Goal: Transaction & Acquisition: Book appointment/travel/reservation

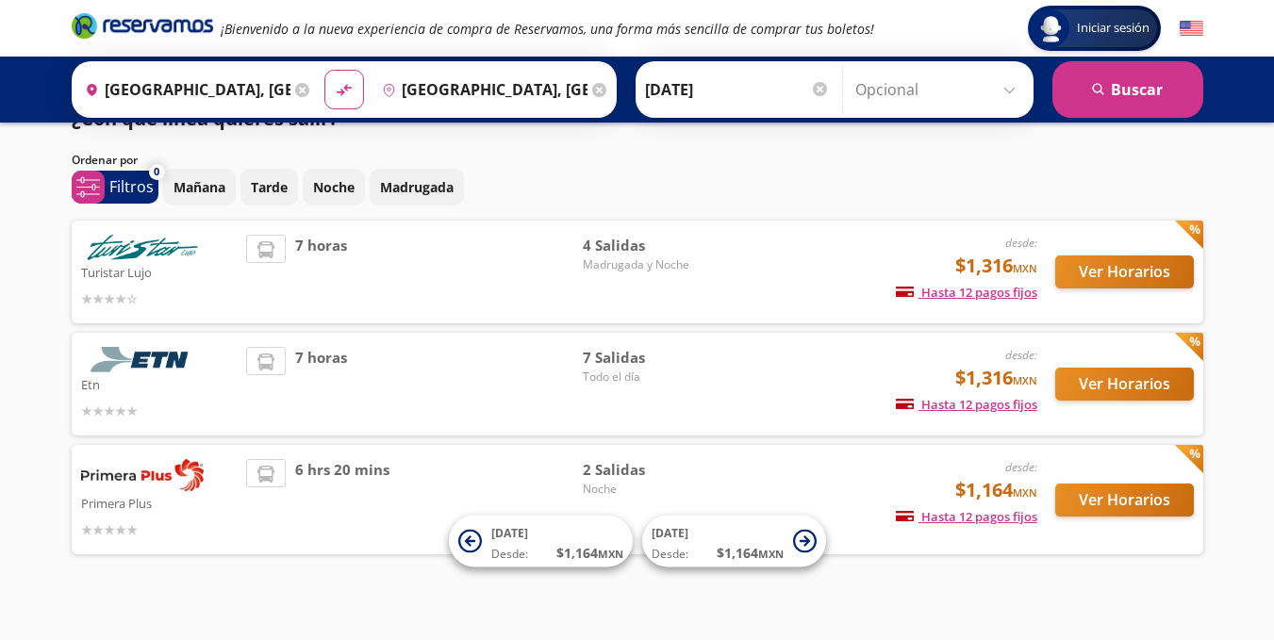
scroll to position [55, 0]
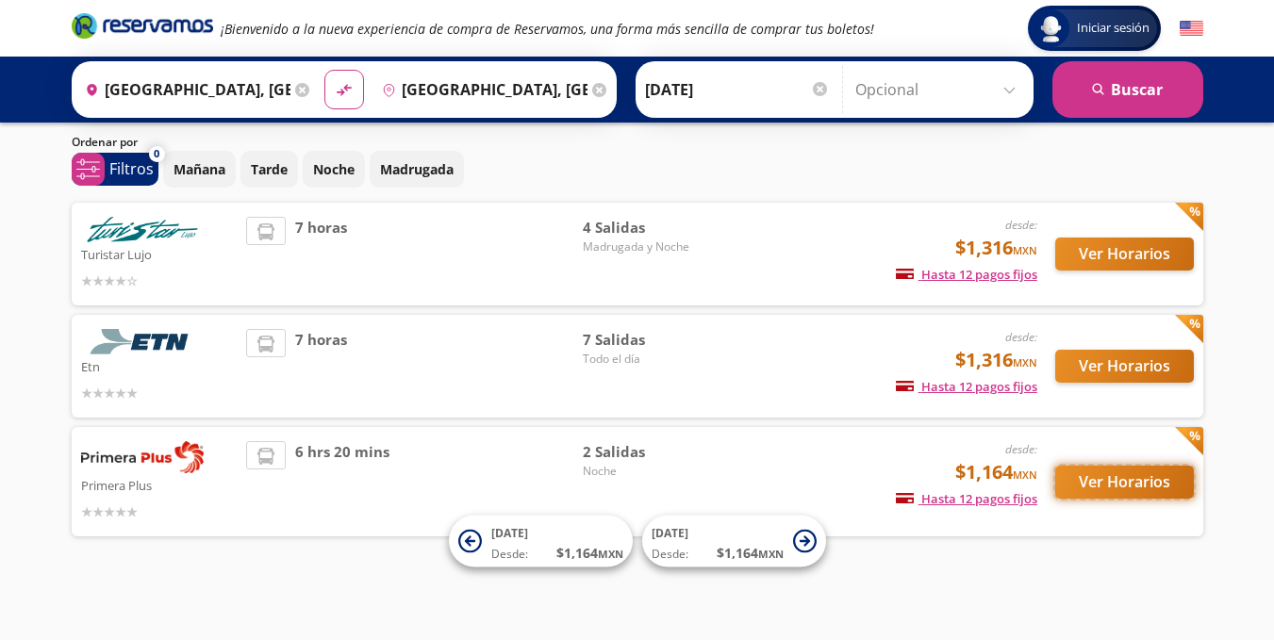
click at [1097, 483] on button "Ver Horarios" at bounding box center [1124, 482] width 139 height 33
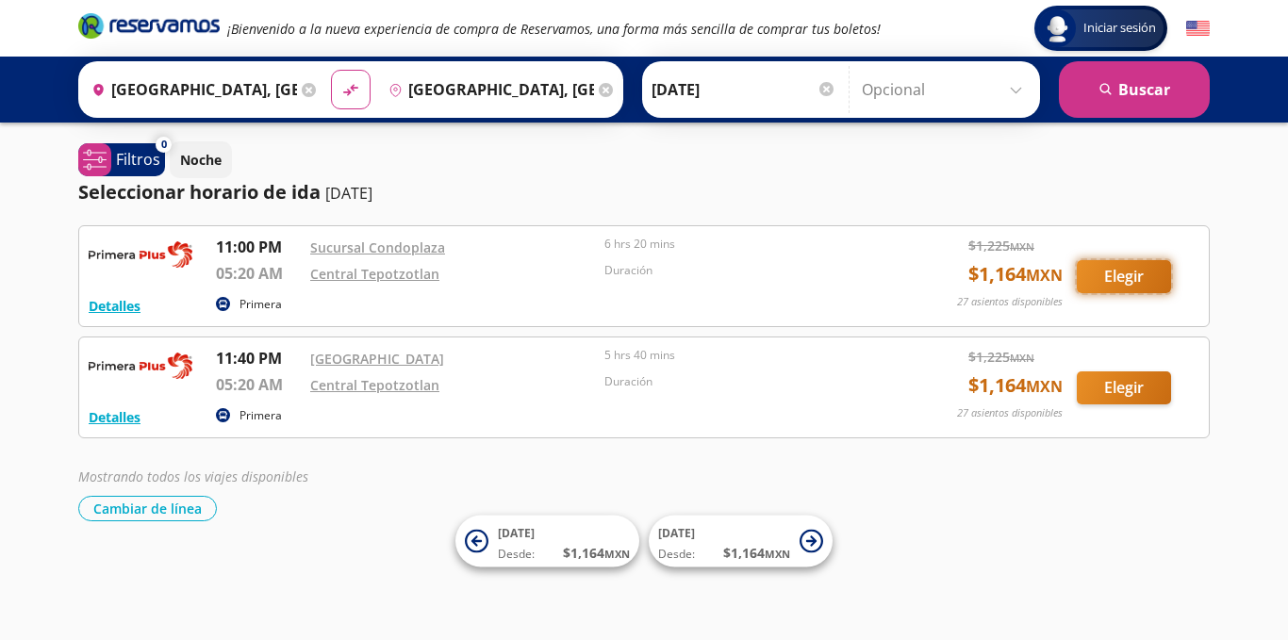
click at [1138, 275] on button "Elegir" at bounding box center [1124, 276] width 94 height 33
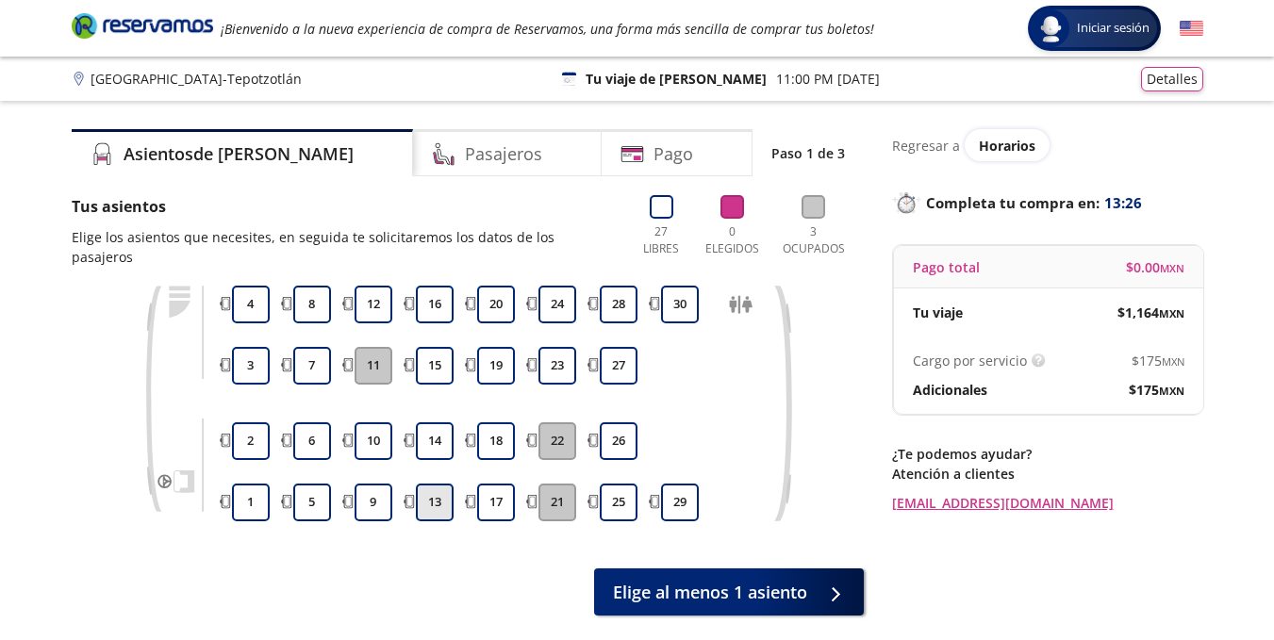
click at [436, 488] on button "13" at bounding box center [435, 503] width 38 height 38
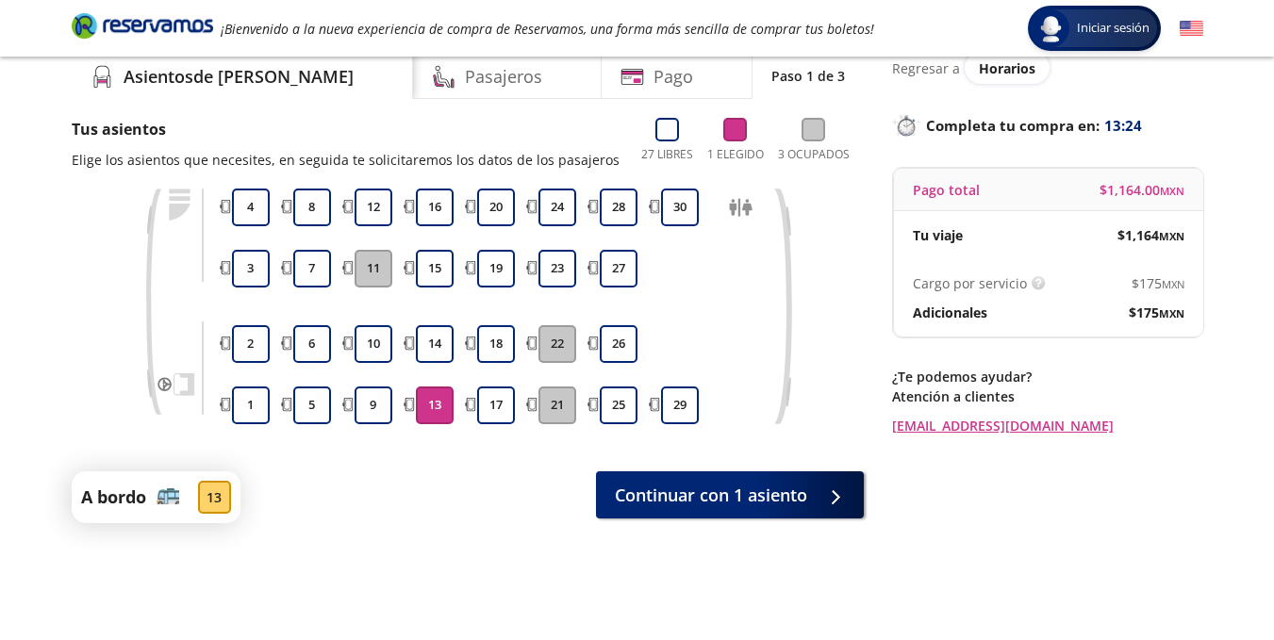
scroll to position [156, 0]
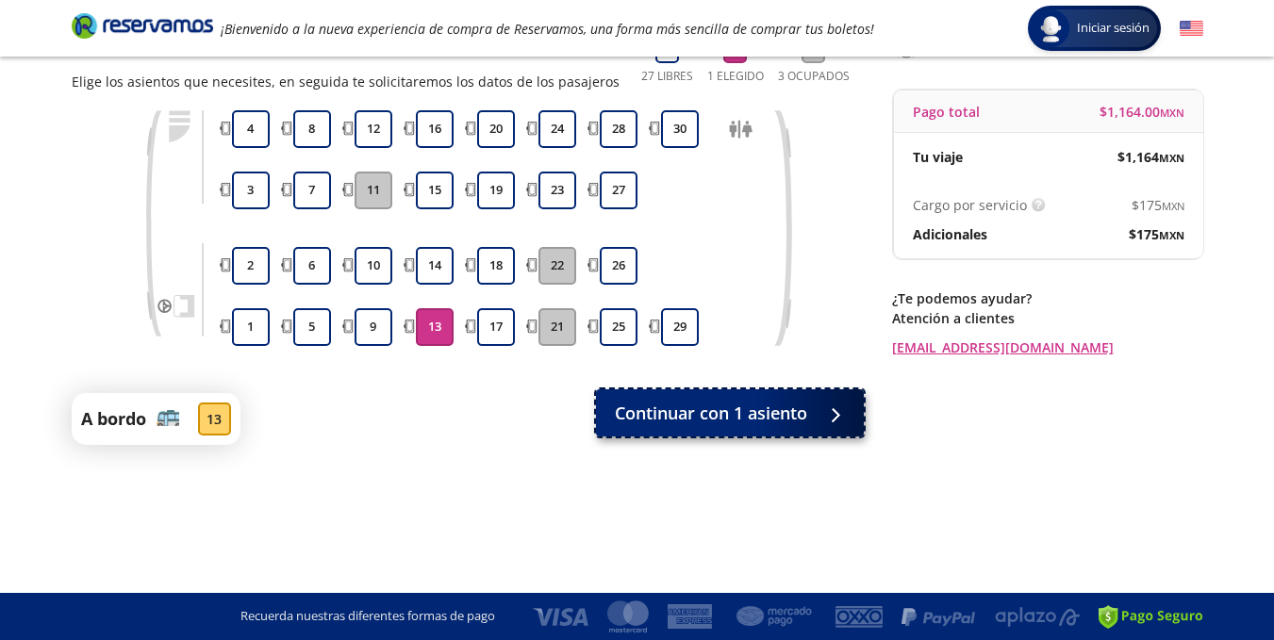
click at [770, 419] on span "Continuar con 1 asiento" at bounding box center [711, 413] width 192 height 25
